Goal: Task Accomplishment & Management: Use online tool/utility

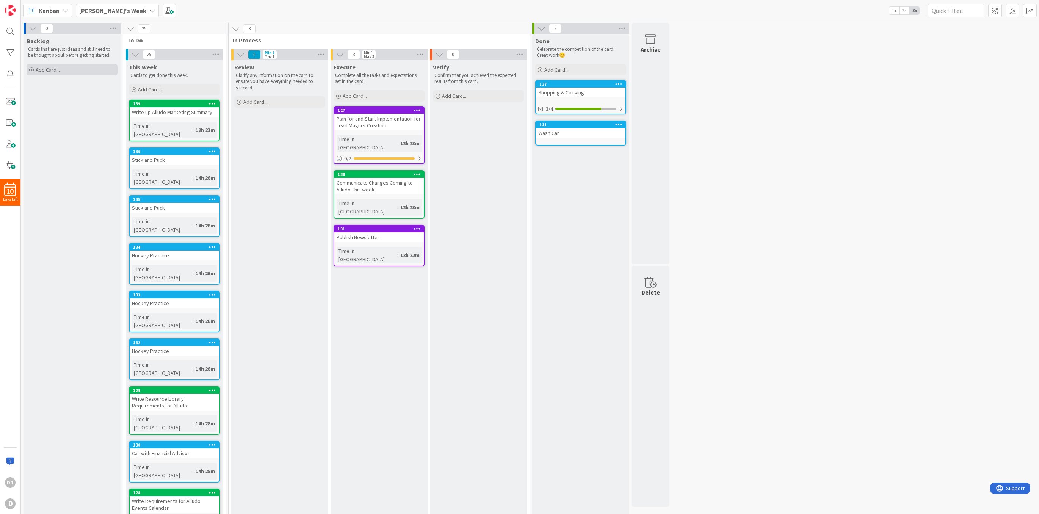
click at [55, 73] on span "Add Card..." at bounding box center [48, 69] width 24 height 7
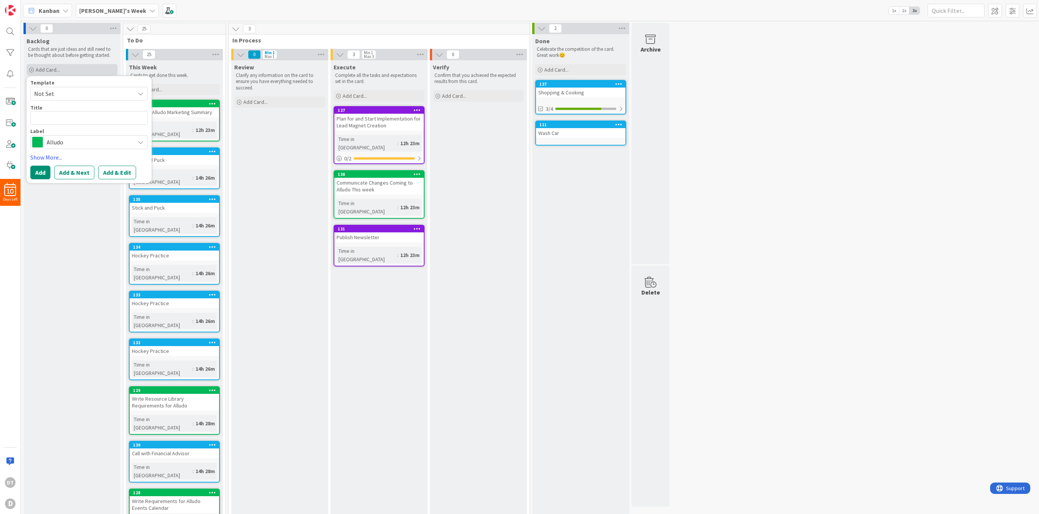
type textarea "x"
type textarea "T"
type textarea "x"
type textarea "Ta"
type textarea "x"
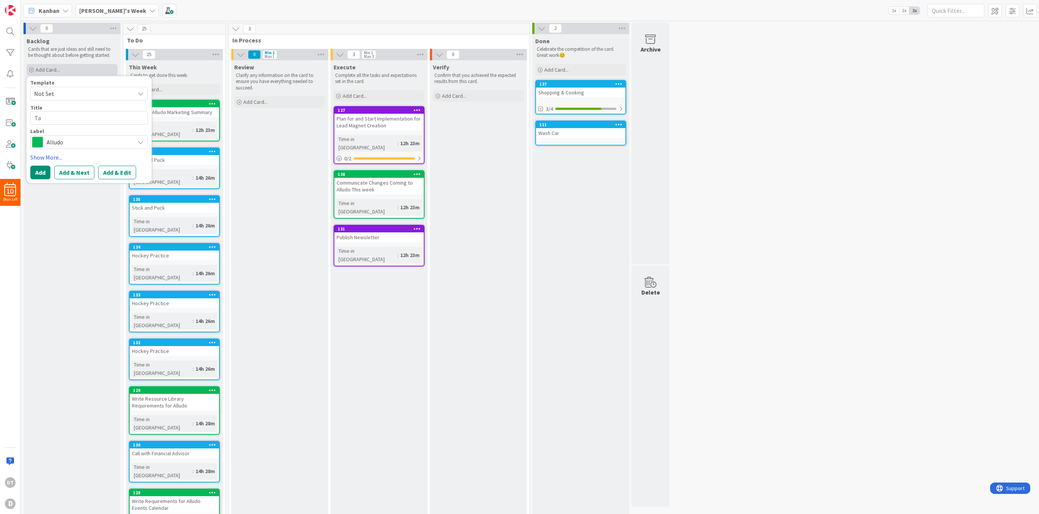
type textarea "Tax"
type textarea "x"
type textarea "Tax"
type textarea "x"
type textarea "Tax C"
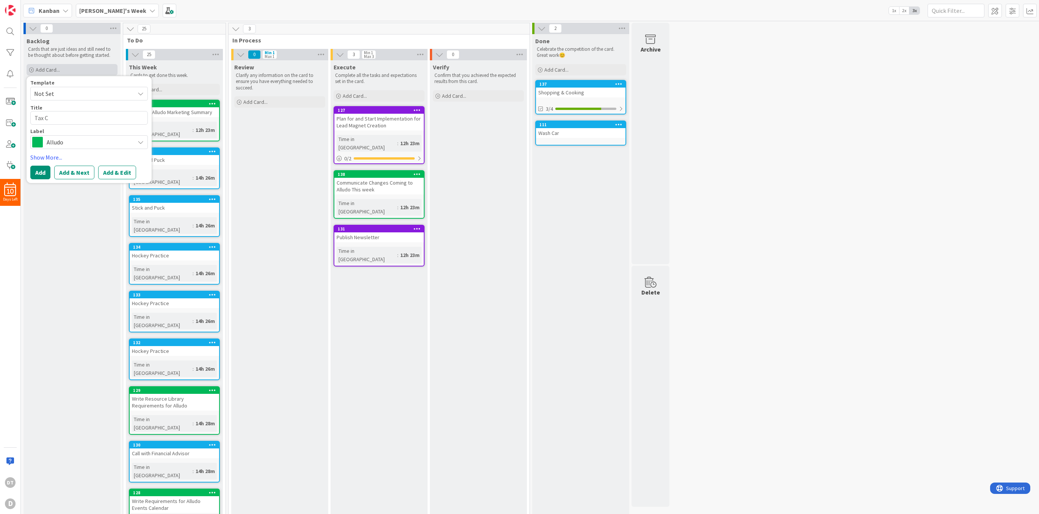
type textarea "x"
type textarea "Tax Co"
type textarea "x"
type textarea "Tax Conv"
type textarea "x"
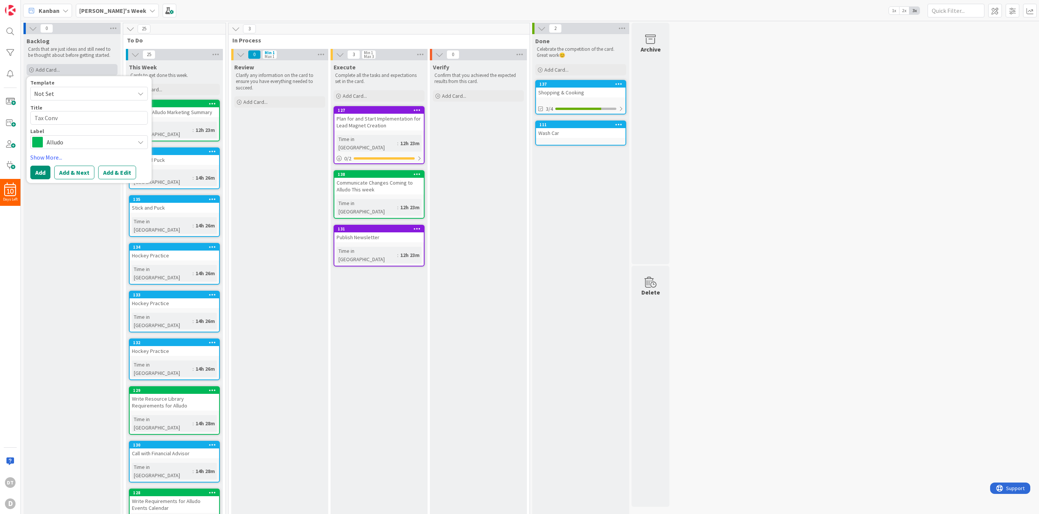
type textarea "Tax Conve"
type textarea "x"
type textarea "Tax Conver"
type textarea "x"
type textarea "Tax Convers"
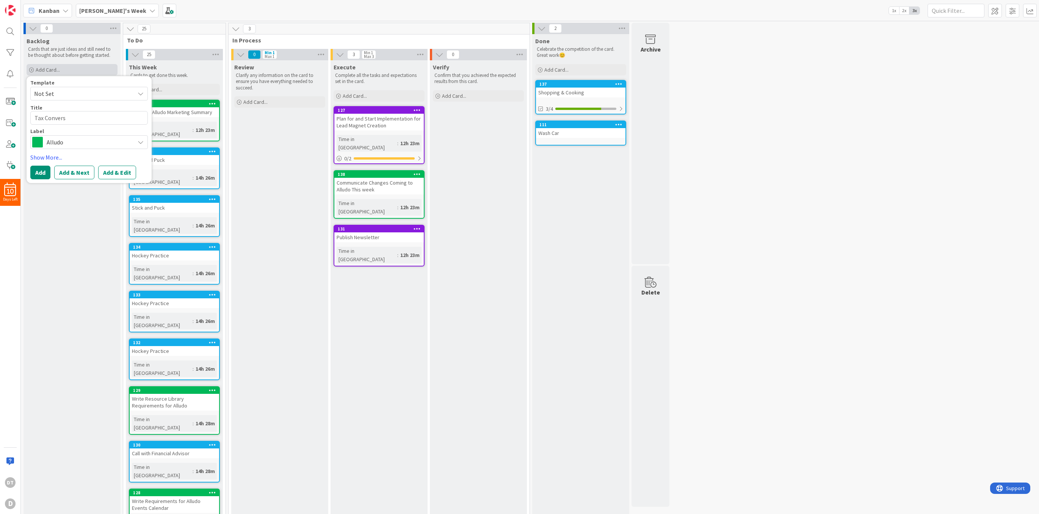
type textarea "x"
type textarea "Tax Conversa"
type textarea "x"
type textarea "Tax Conversat"
type textarea "x"
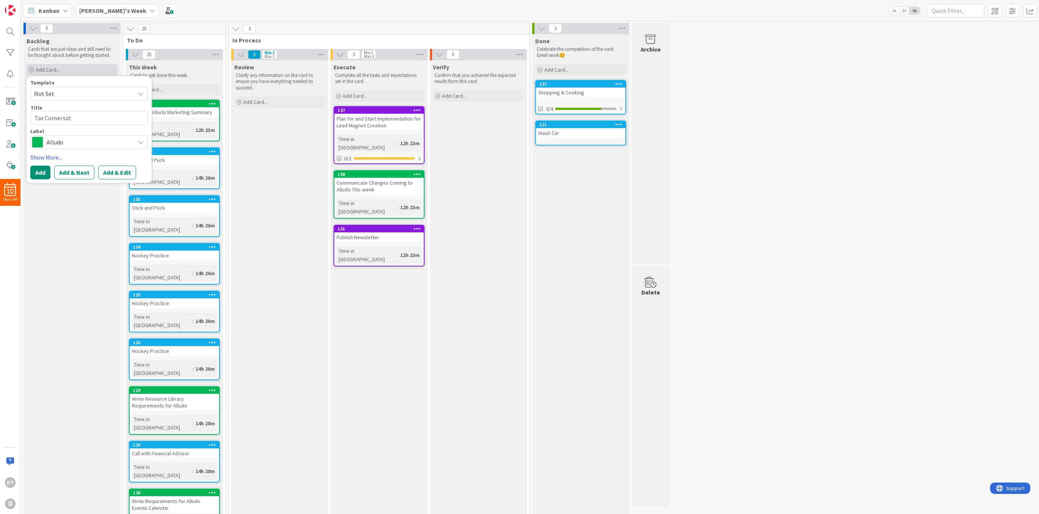
type textarea "Tax Conversati"
type textarea "x"
type textarea "Tax Conversatio"
type textarea "x"
type textarea "Tax Conversation"
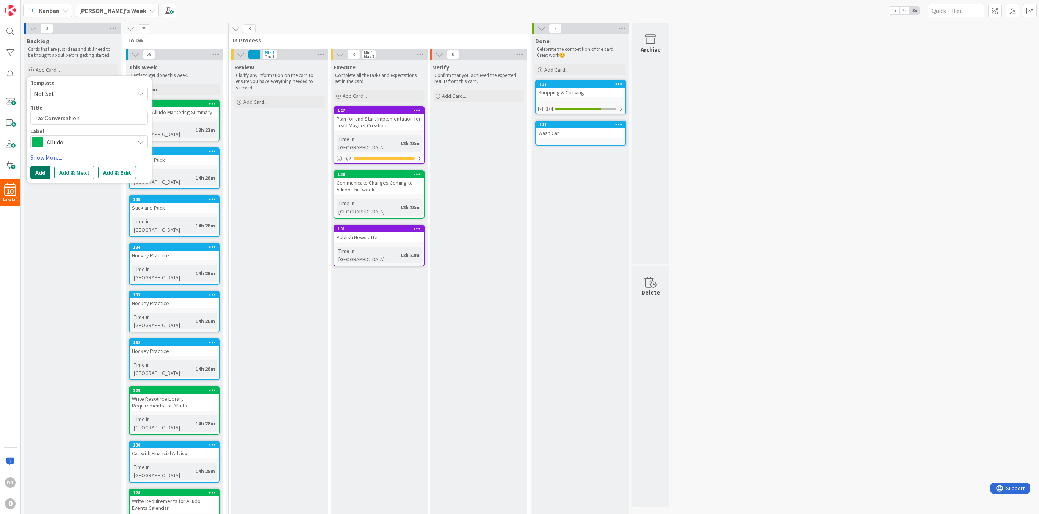
click at [41, 170] on button "Add" at bounding box center [40, 173] width 20 height 14
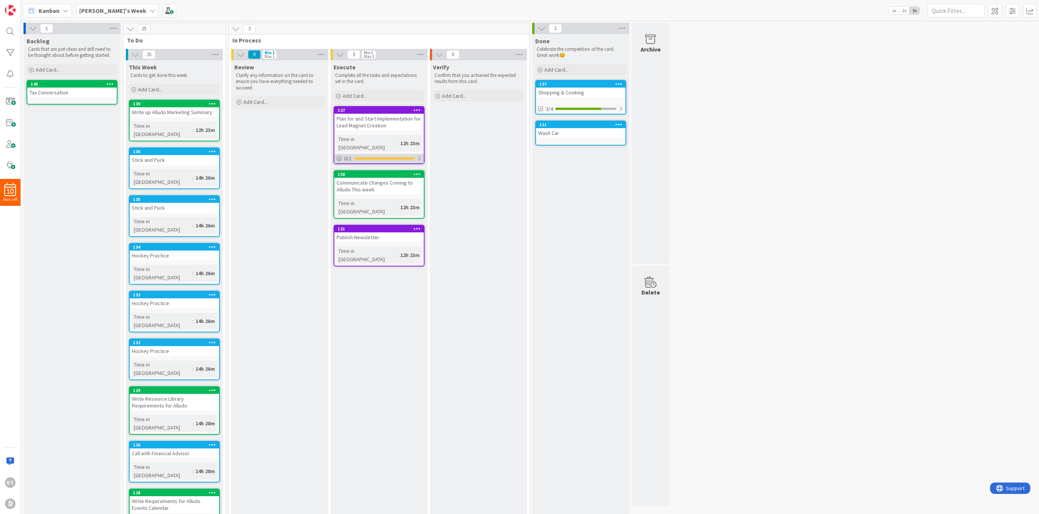
click at [420, 155] on div at bounding box center [419, 158] width 5 height 6
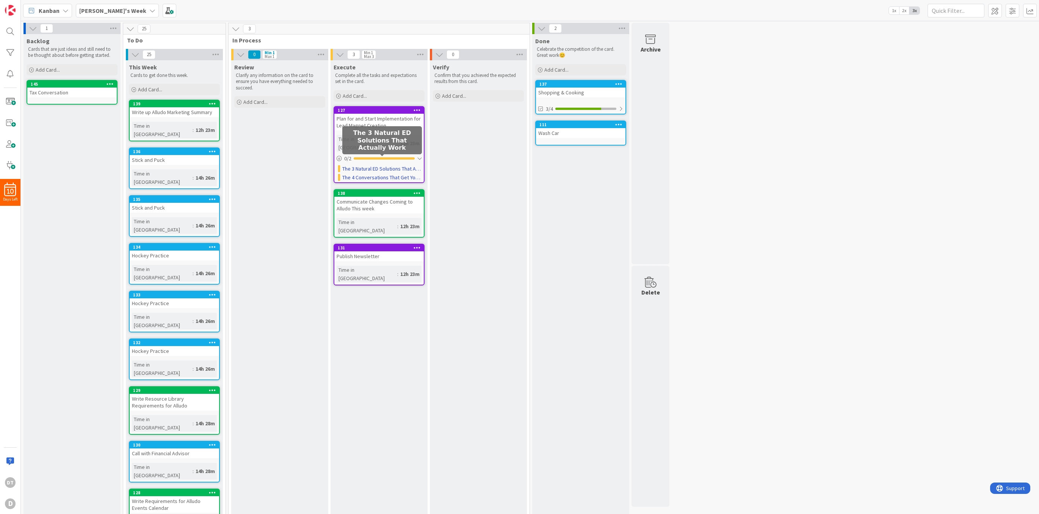
click at [368, 165] on link "The 3 Natural ED Solutions That Actually Work" at bounding box center [381, 169] width 79 height 8
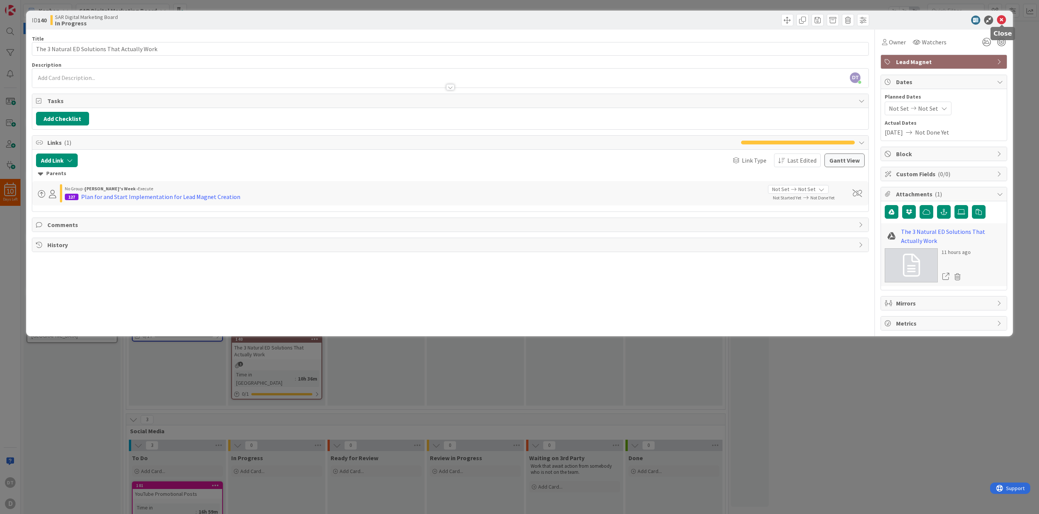
click at [1003, 20] on icon at bounding box center [1001, 20] width 9 height 9
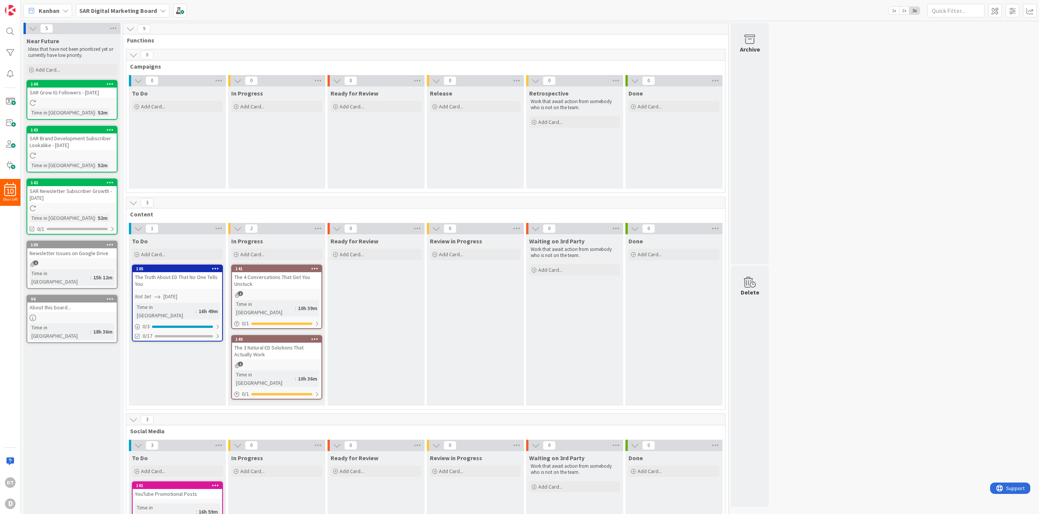
click at [138, 10] on b "SAR Digital Marketing Board" at bounding box center [118, 11] width 78 height 8
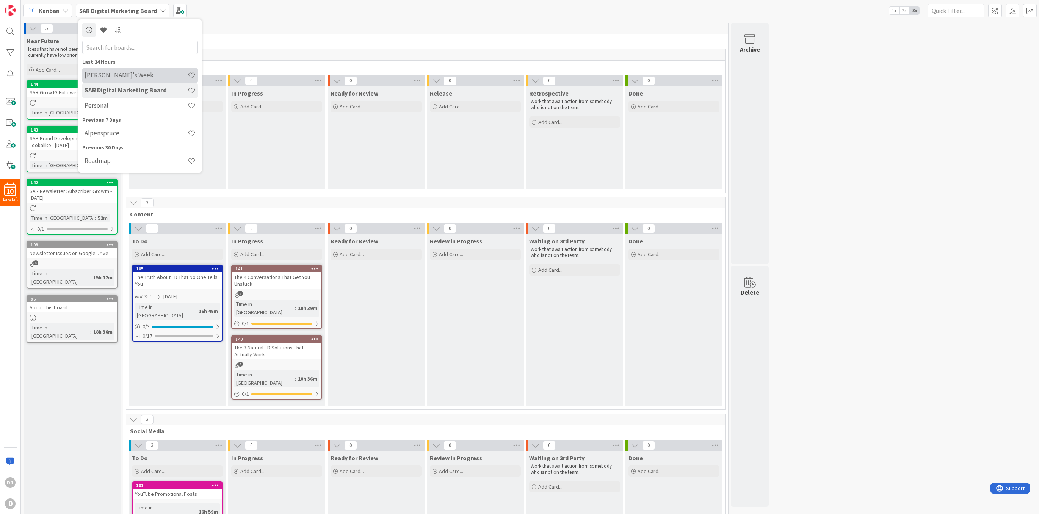
click at [111, 75] on h4 "[PERSON_NAME]'s Week" at bounding box center [136, 75] width 103 height 8
